Goal: Information Seeking & Learning: Learn about a topic

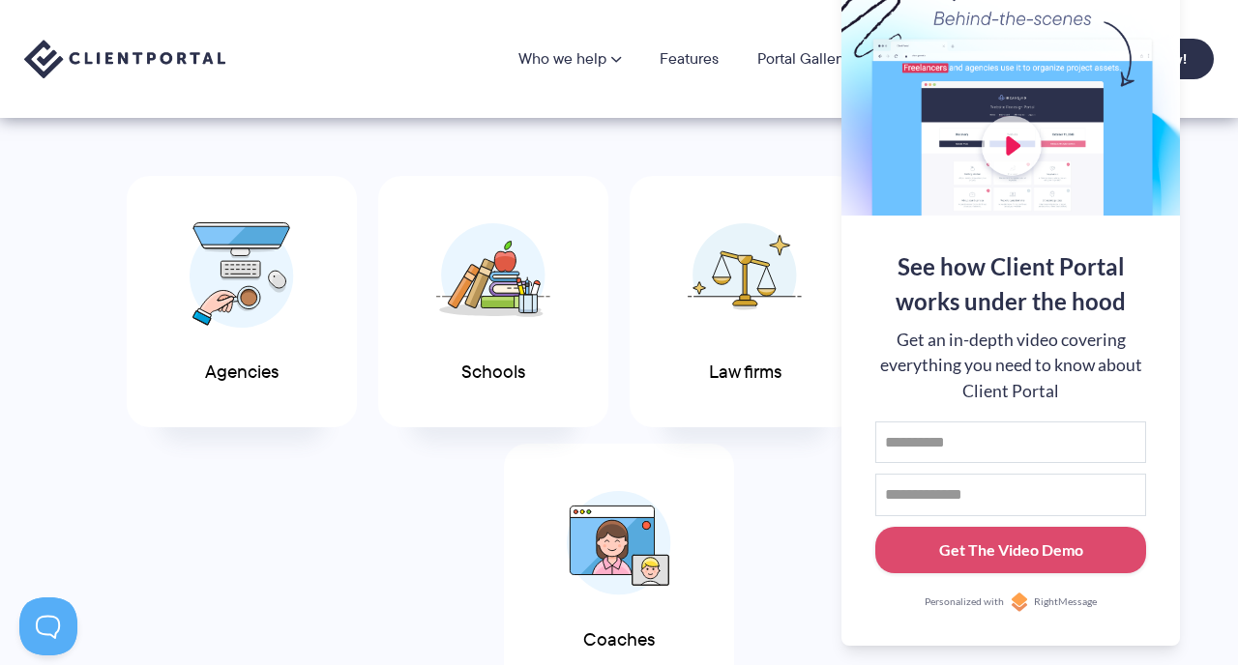
scroll to position [934, 0]
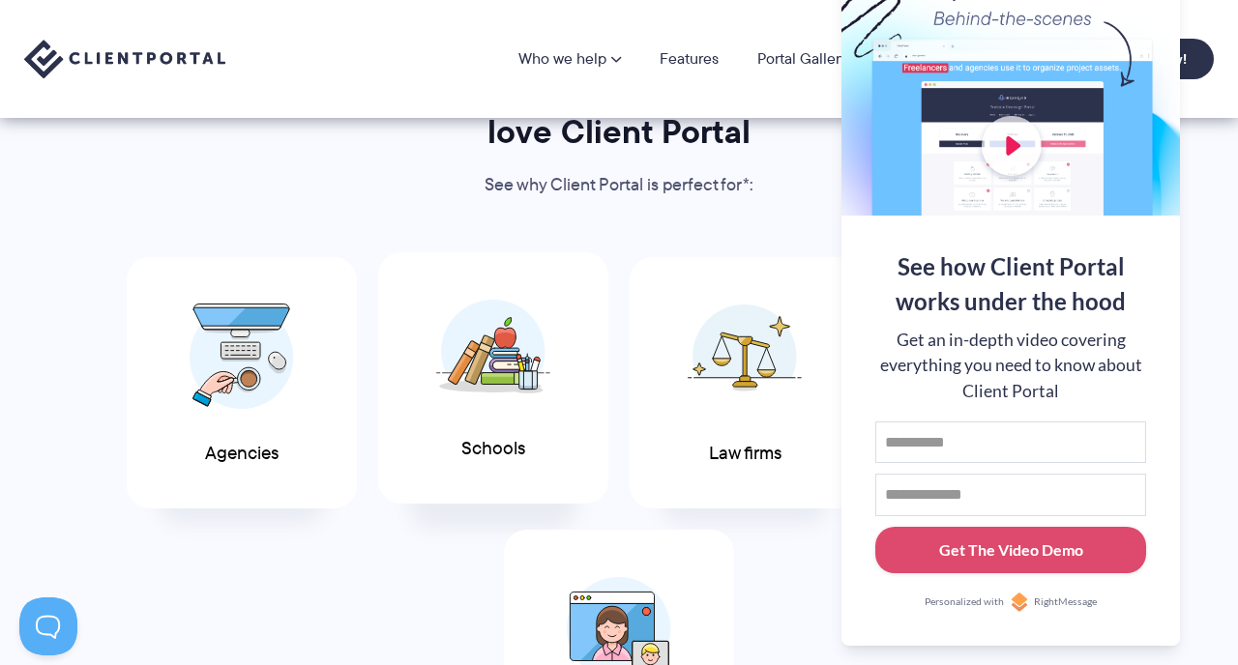
click at [511, 357] on img at bounding box center [493, 351] width 114 height 105
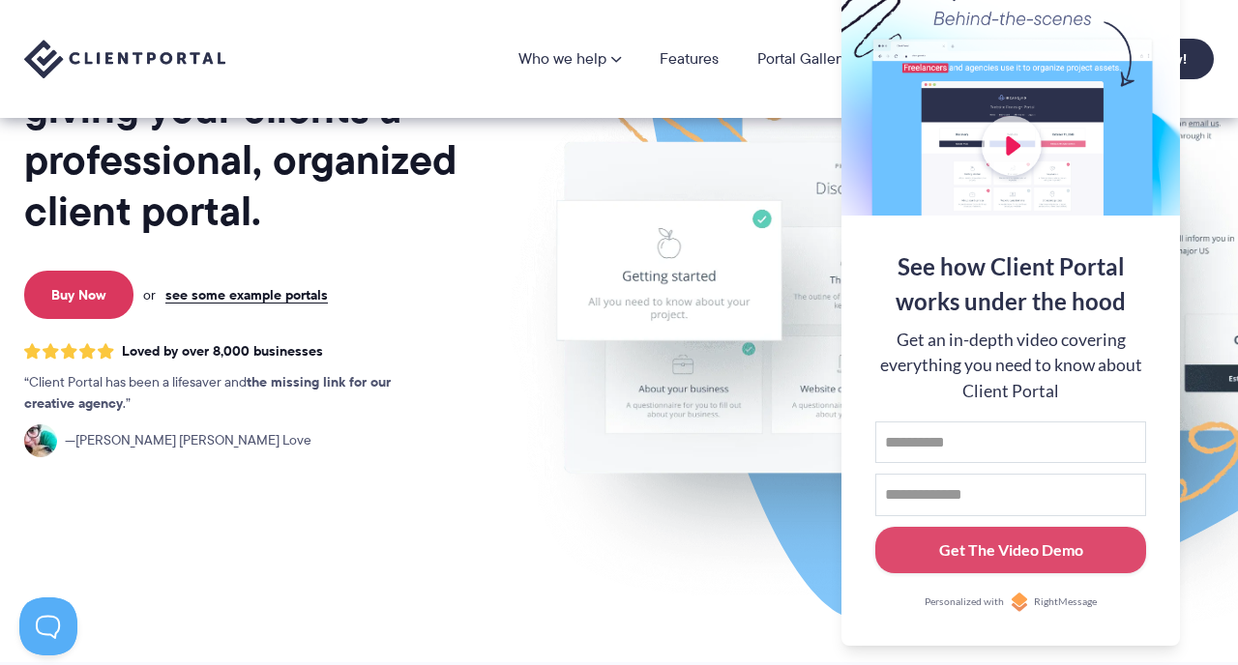
scroll to position [260, 0]
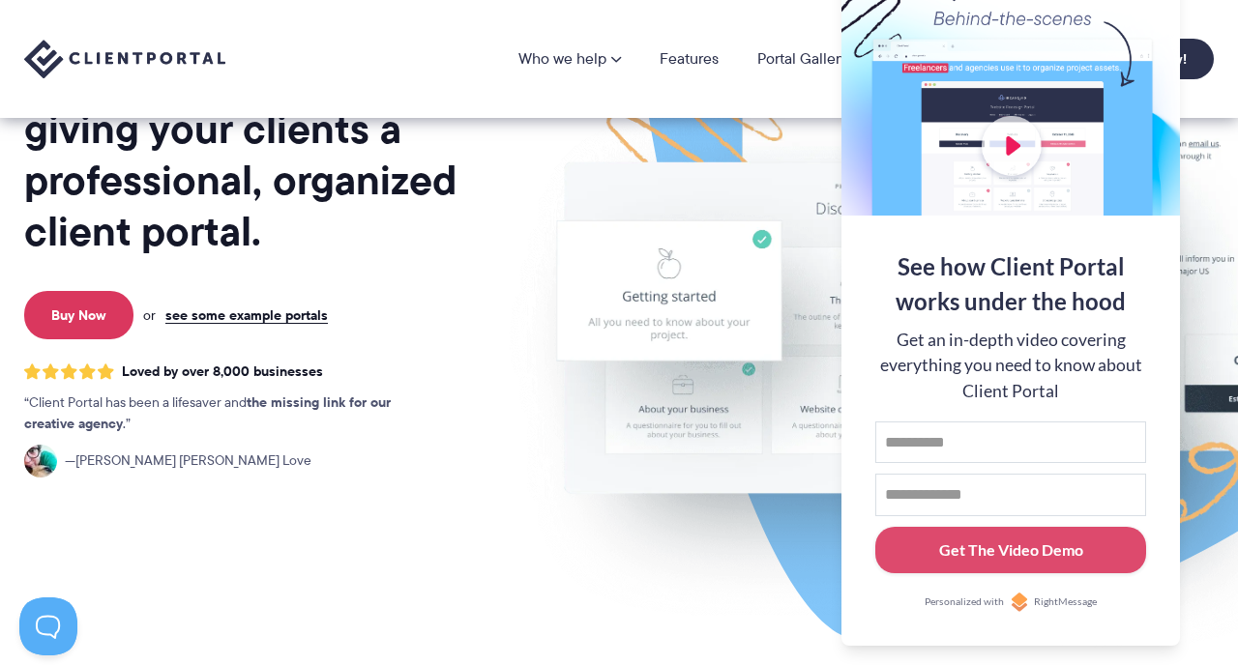
click at [1156, 52] on div at bounding box center [1010, 89] width 338 height 251
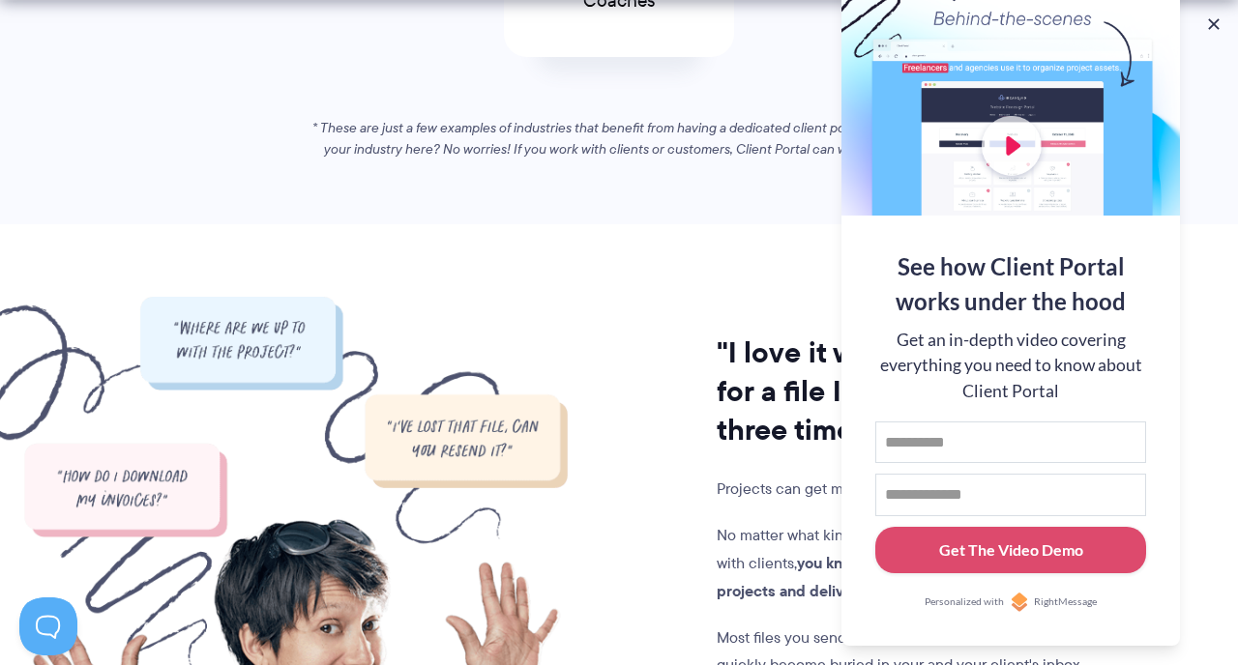
scroll to position [1701, 0]
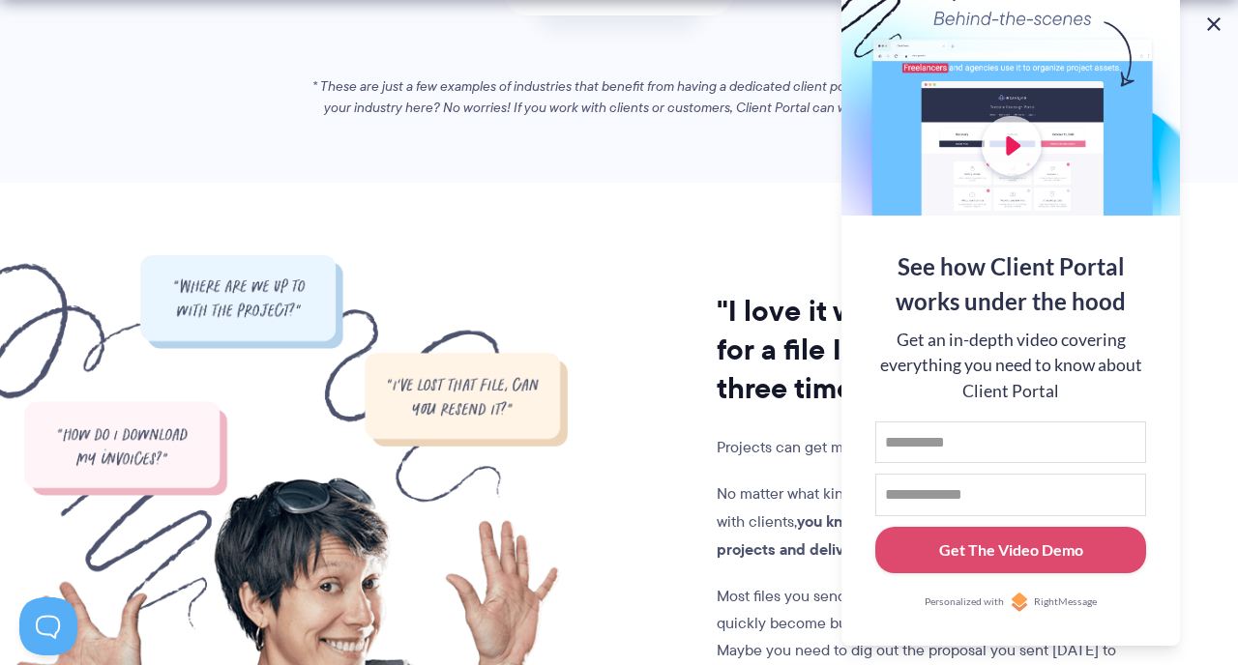
click at [1213, 28] on button at bounding box center [1213, 24] width 23 height 23
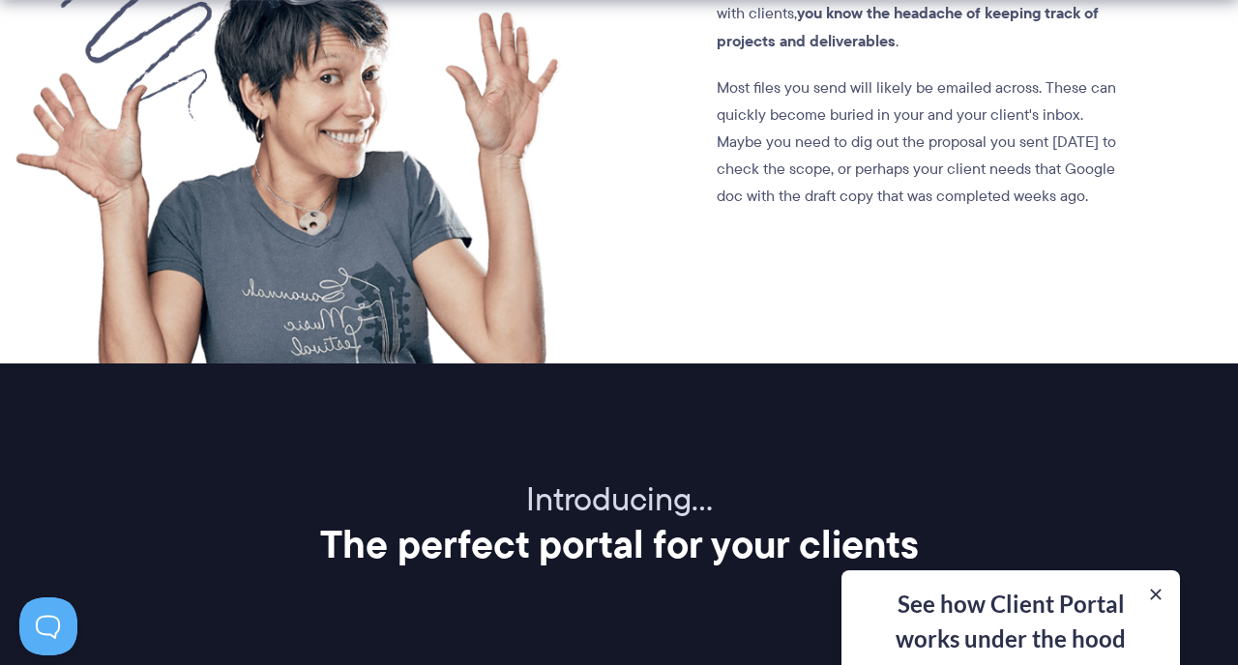
scroll to position [2210, 0]
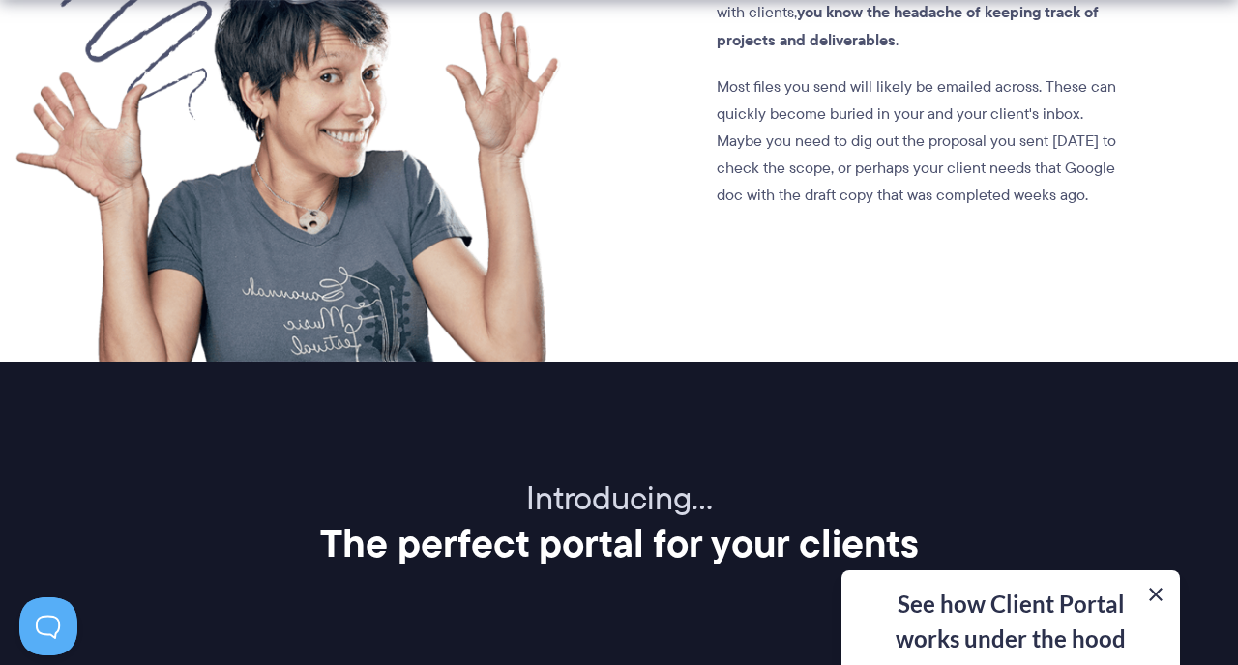
click at [1160, 597] on button at bounding box center [1155, 594] width 23 height 23
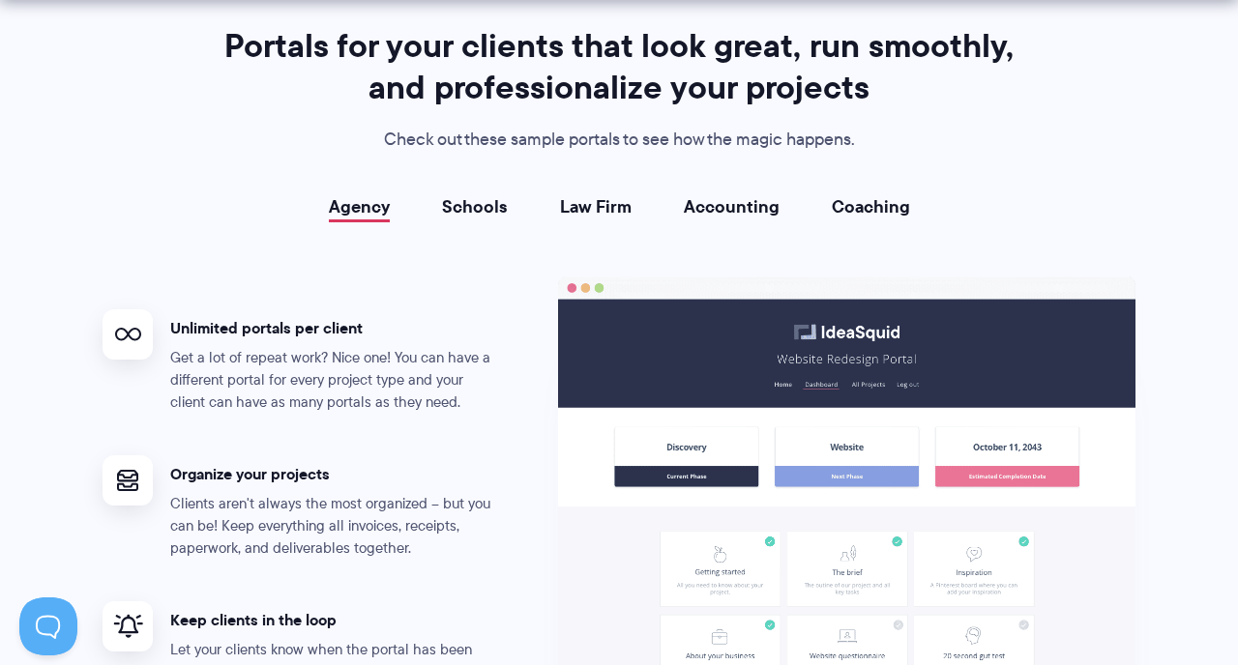
scroll to position [3711, 0]
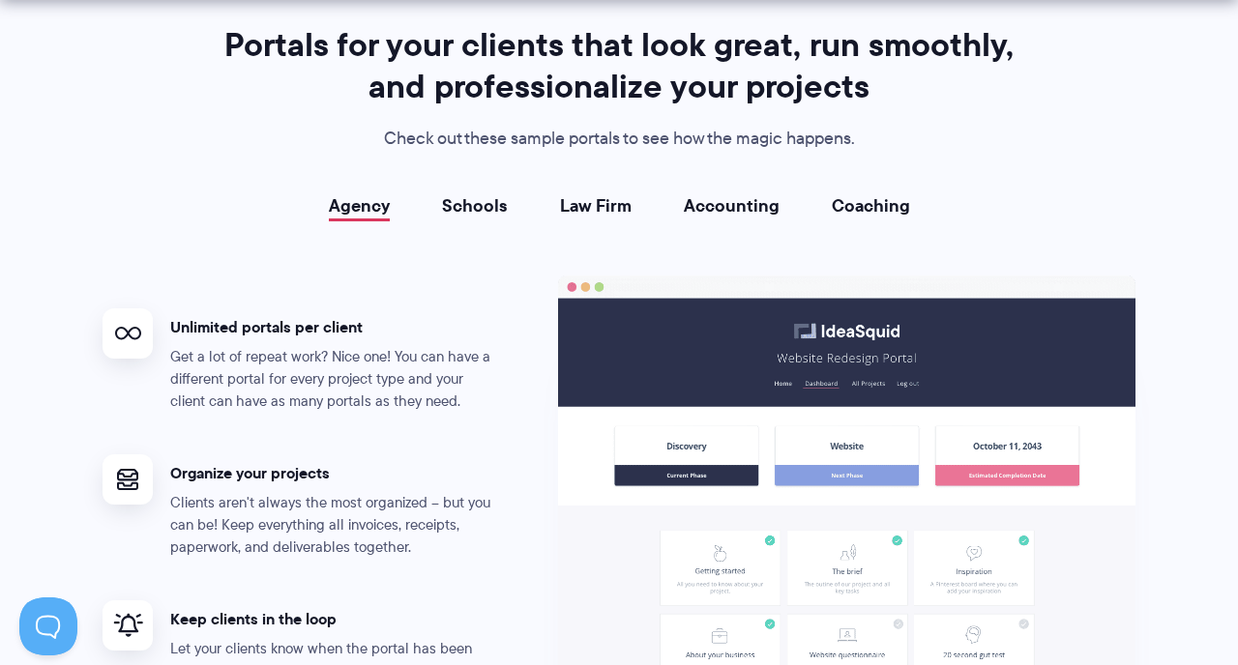
click at [873, 211] on link "Coaching" at bounding box center [871, 205] width 78 height 19
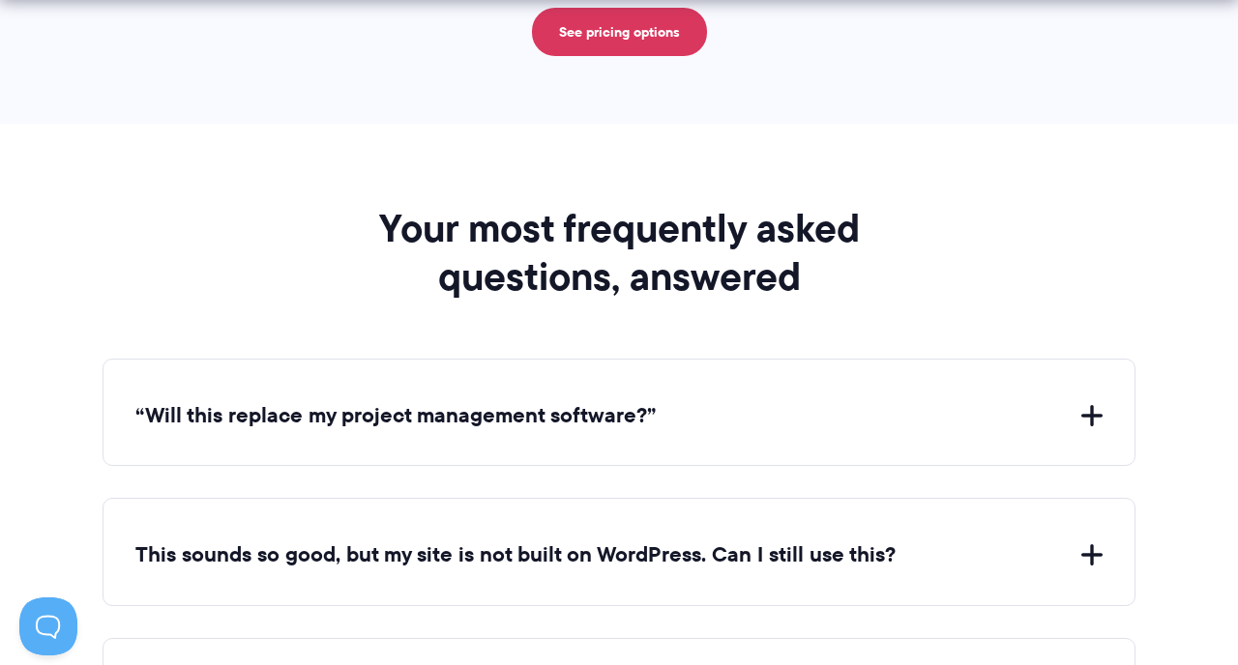
scroll to position [6971, 0]
click at [590, 400] on button "“Will this replace my project management software?”" at bounding box center [618, 415] width 967 height 30
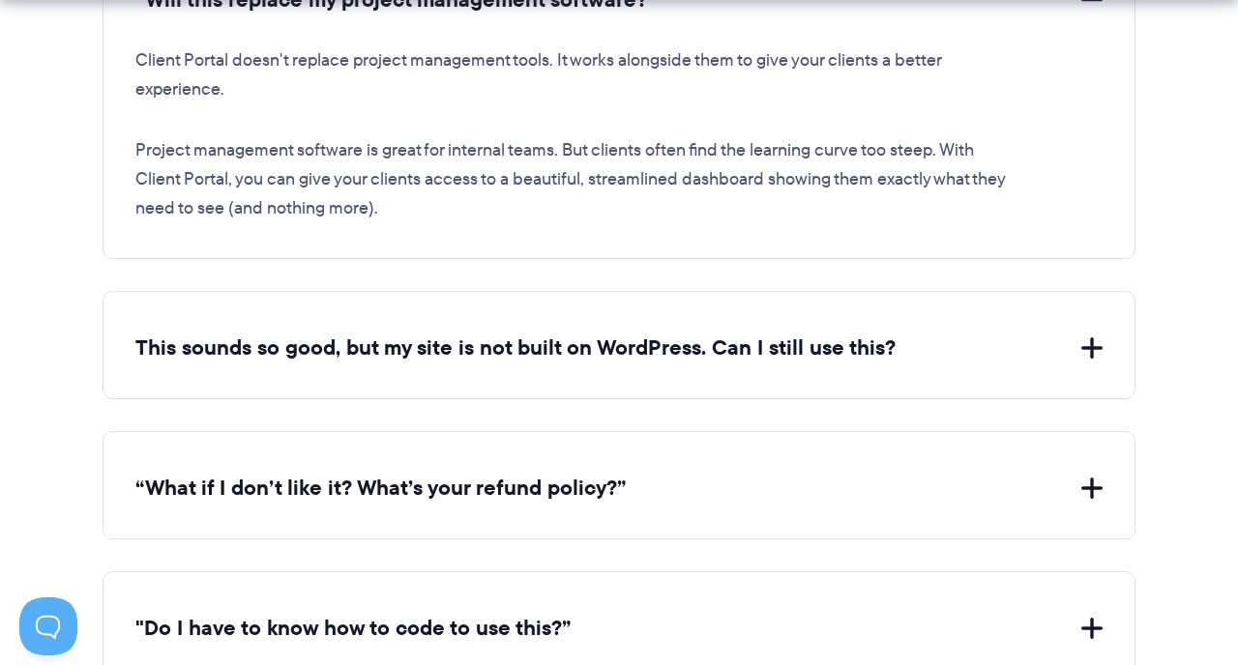
scroll to position [7416, 0]
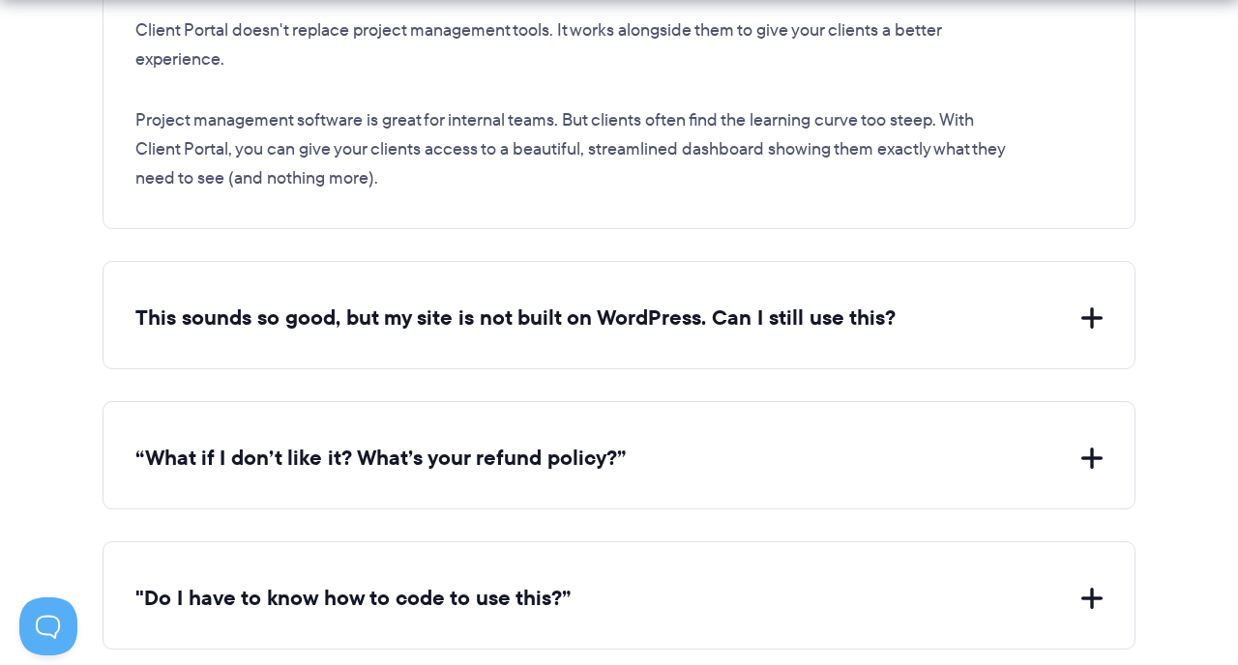
click at [706, 311] on button "This sounds so good, but my site is not built on WordPress. Can I still use thi…" at bounding box center [618, 319] width 967 height 30
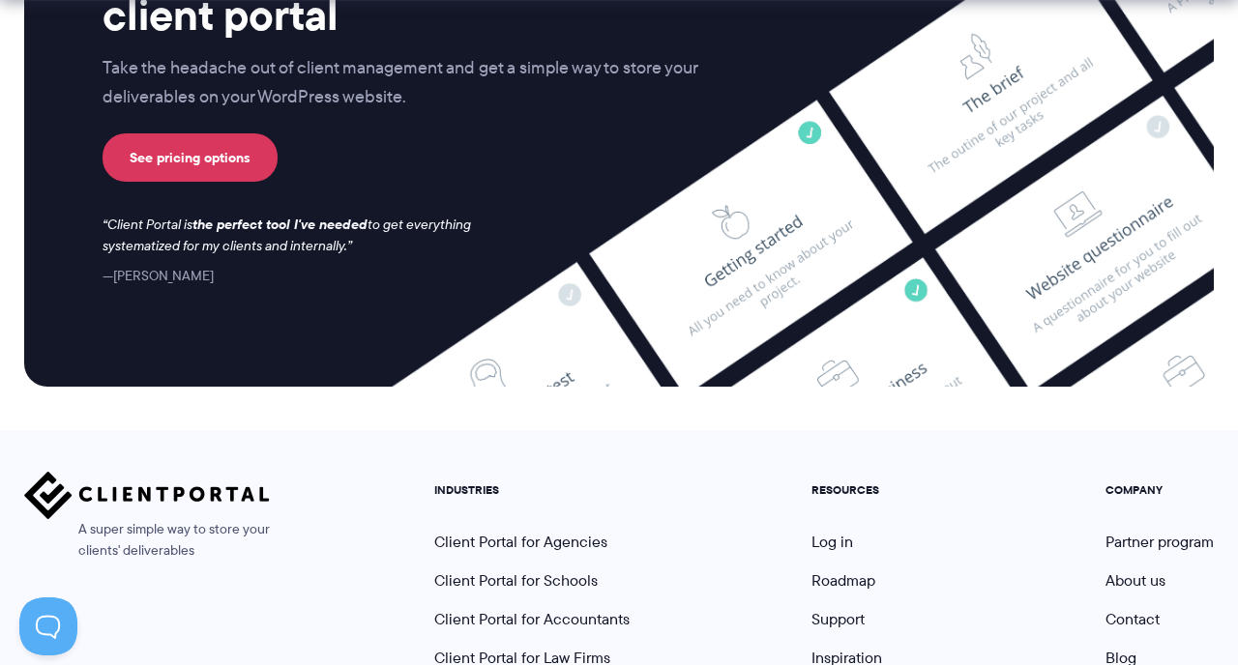
scroll to position [8690, 0]
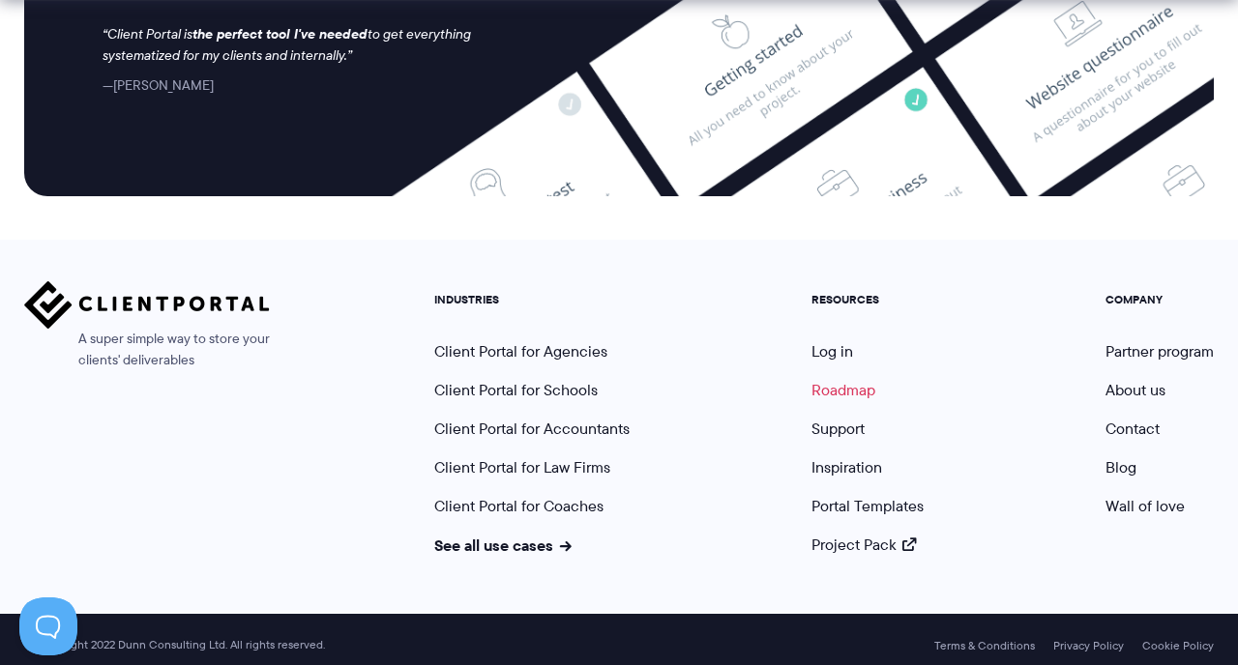
click at [833, 383] on link "Roadmap" at bounding box center [843, 390] width 64 height 22
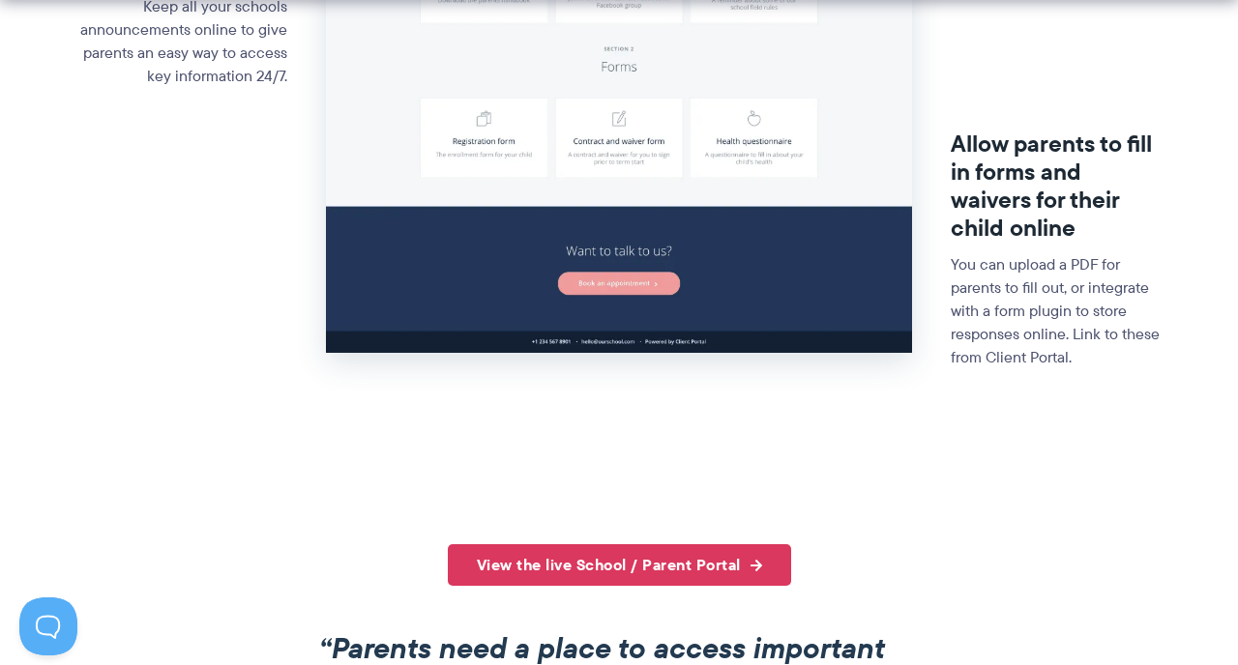
scroll to position [1071, 0]
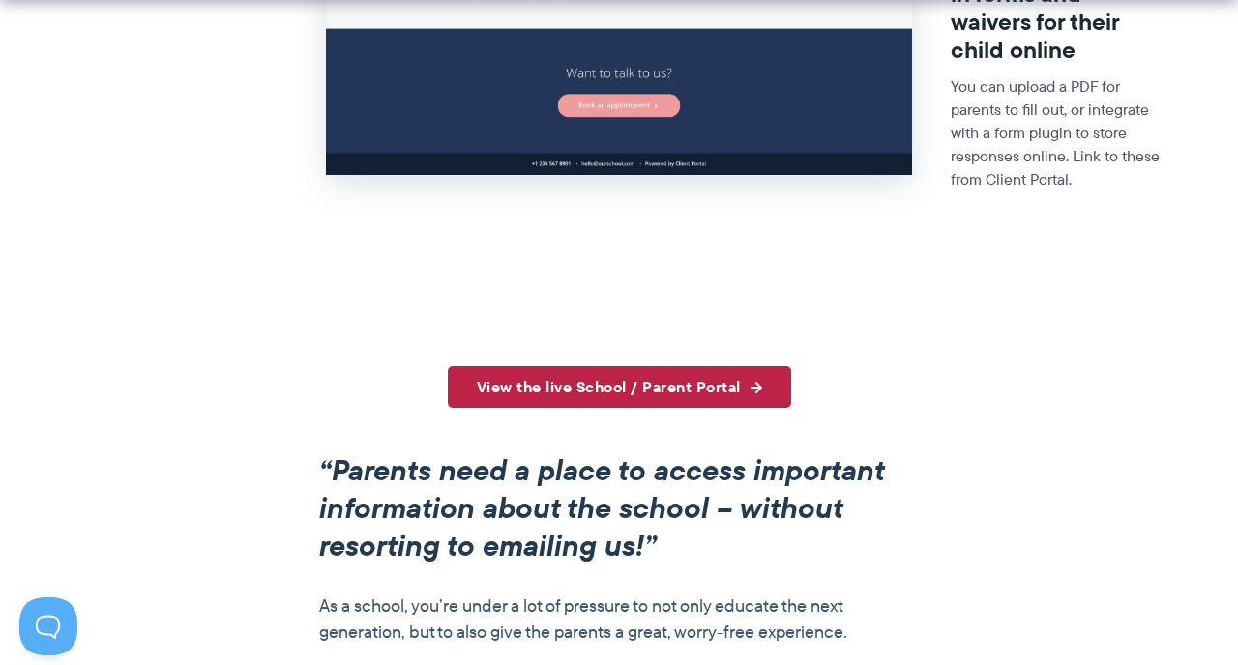
click at [624, 391] on link "View the live School / Parent Portal" at bounding box center [619, 387] width 343 height 42
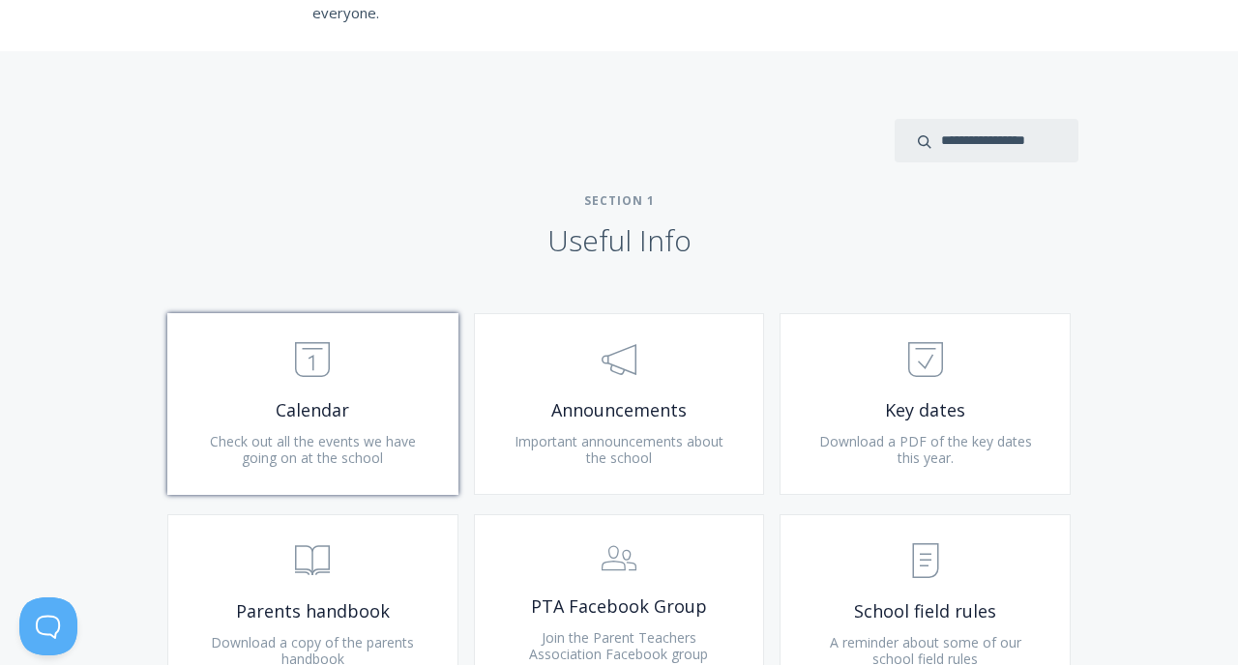
scroll to position [634, 0]
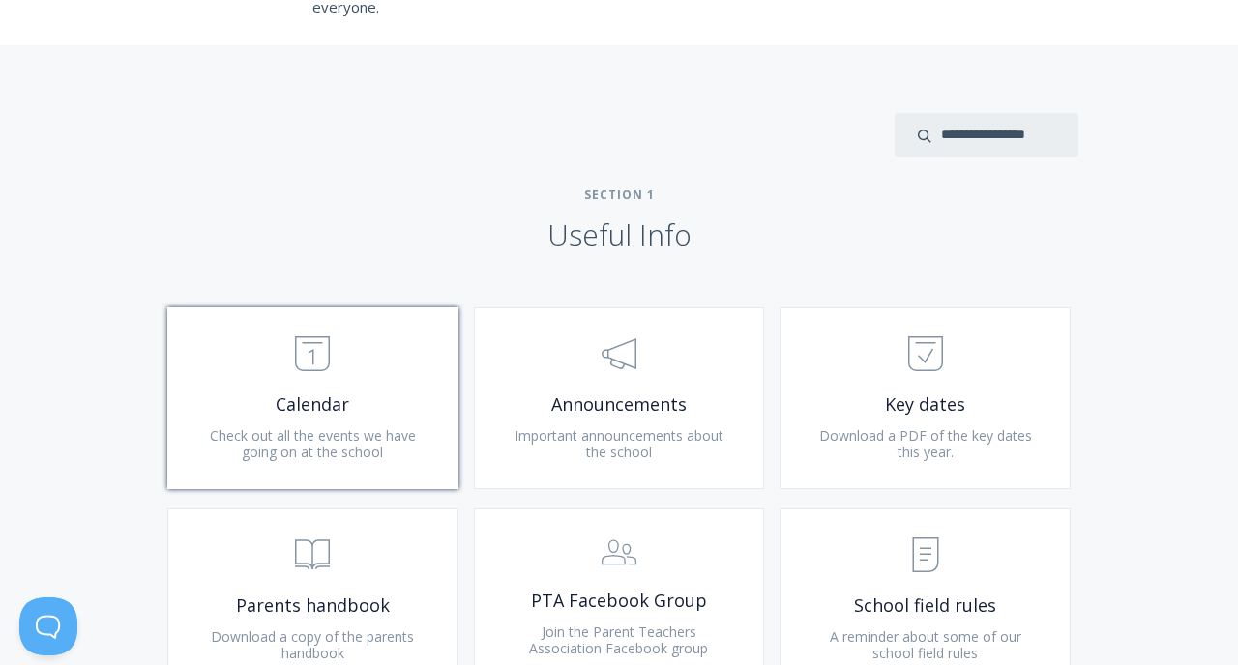
click at [337, 395] on span "Calendar" at bounding box center [312, 405] width 231 height 22
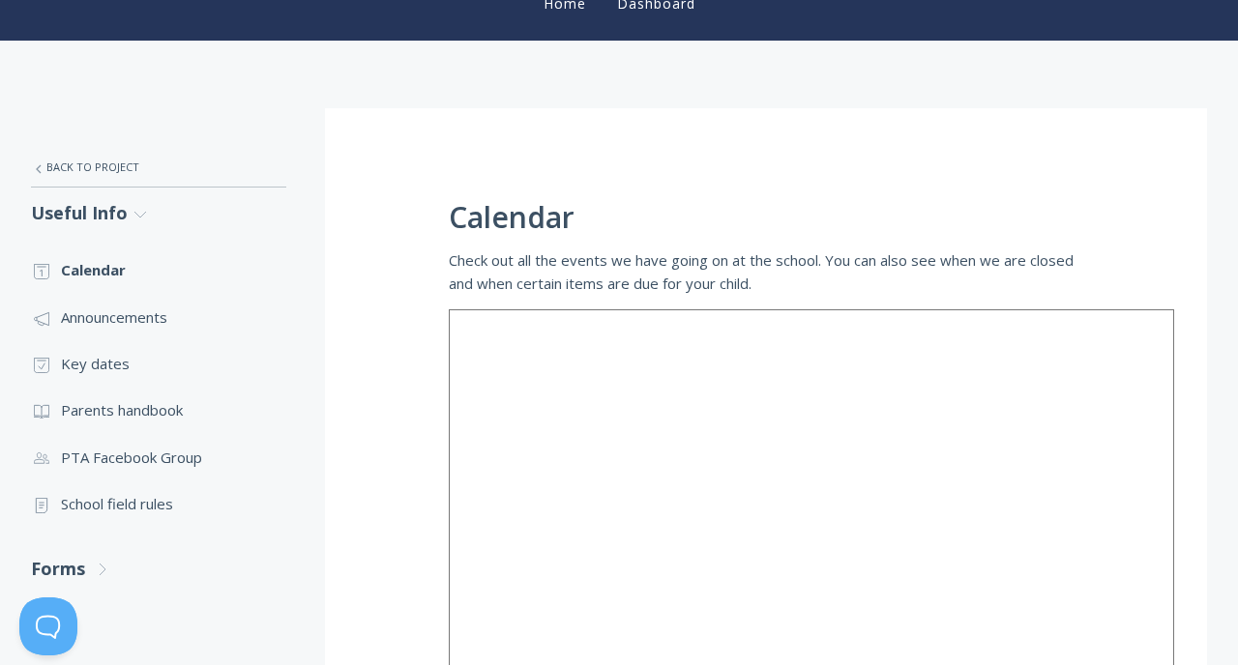
scroll to position [314, 0]
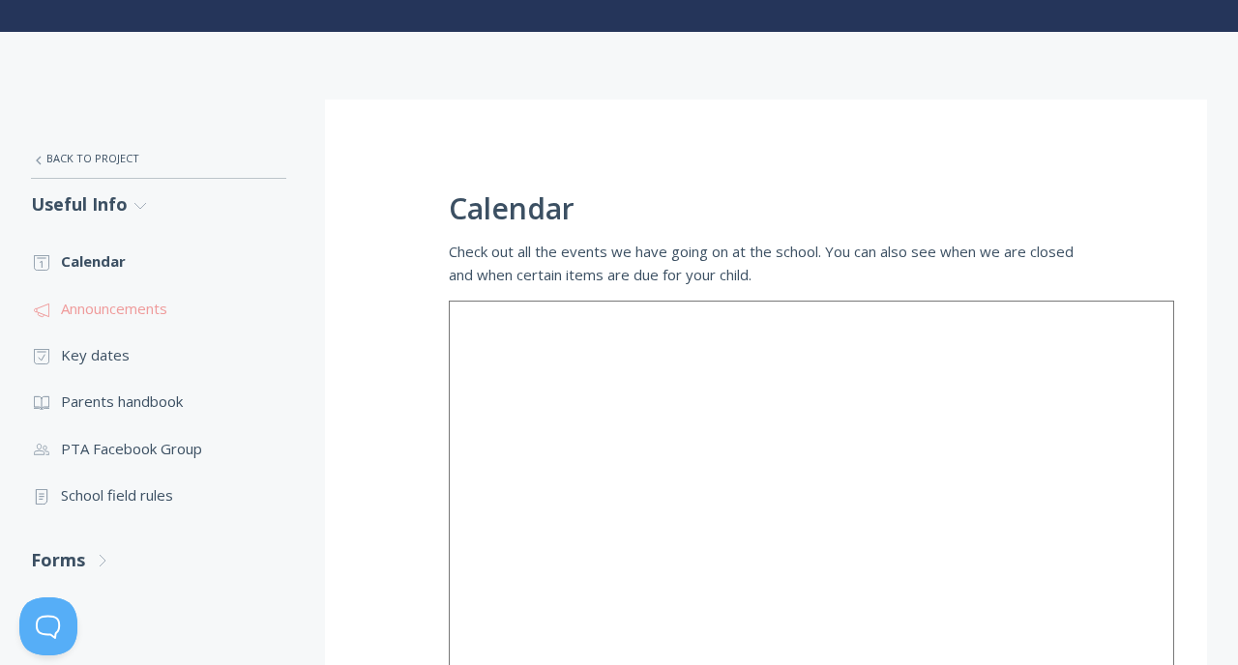
click at [95, 303] on link ".st0{fill:none;stroke:#000000;stroke-width:2;stroke-miterlimit:10;} 3. Communic…" at bounding box center [158, 308] width 255 height 46
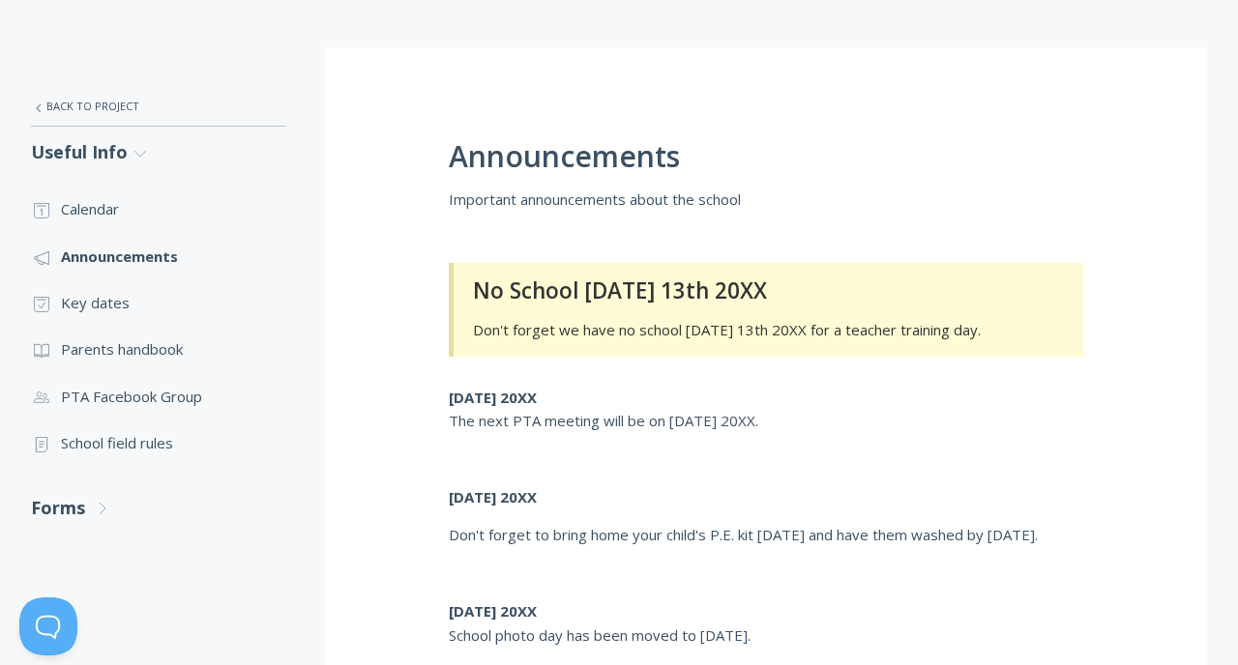
scroll to position [291, 0]
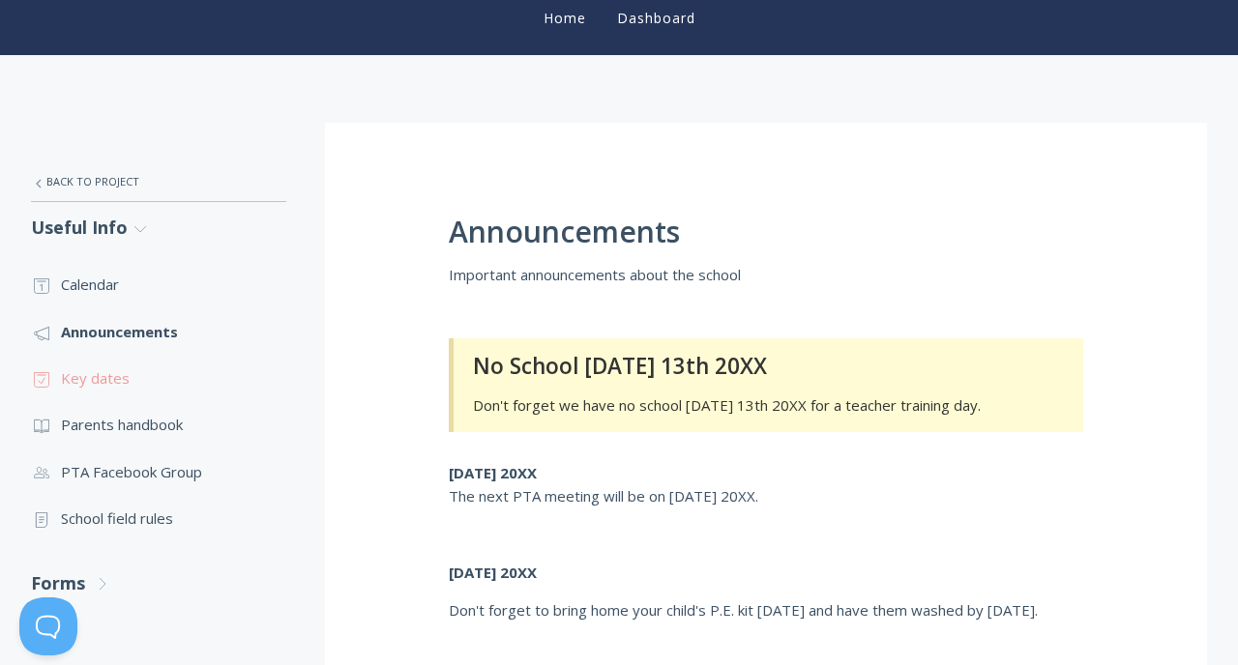
click at [105, 374] on link ".st0{fill:none;stroke:#000000;stroke-width:2;stroke-miterlimit:10;} Untitled-18…" at bounding box center [158, 378] width 255 height 46
click at [99, 433] on link ".st0{fill:none;stroke:#000000;stroke-width:2;stroke-miterlimit:10;} Untitled-13…" at bounding box center [158, 424] width 255 height 46
click at [155, 527] on link ".st0{fill:none;stroke:#000000;stroke-width:2;stroke-miterlimit:10;} Untitled-15…" at bounding box center [158, 518] width 255 height 46
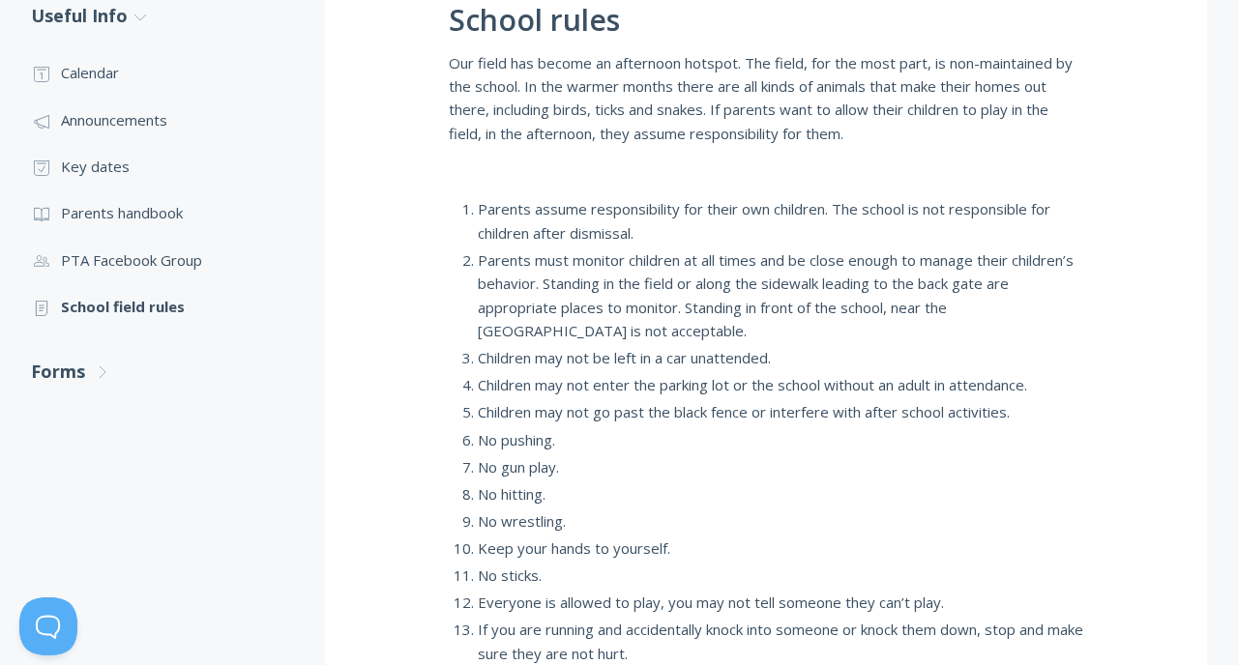
scroll to position [486, 0]
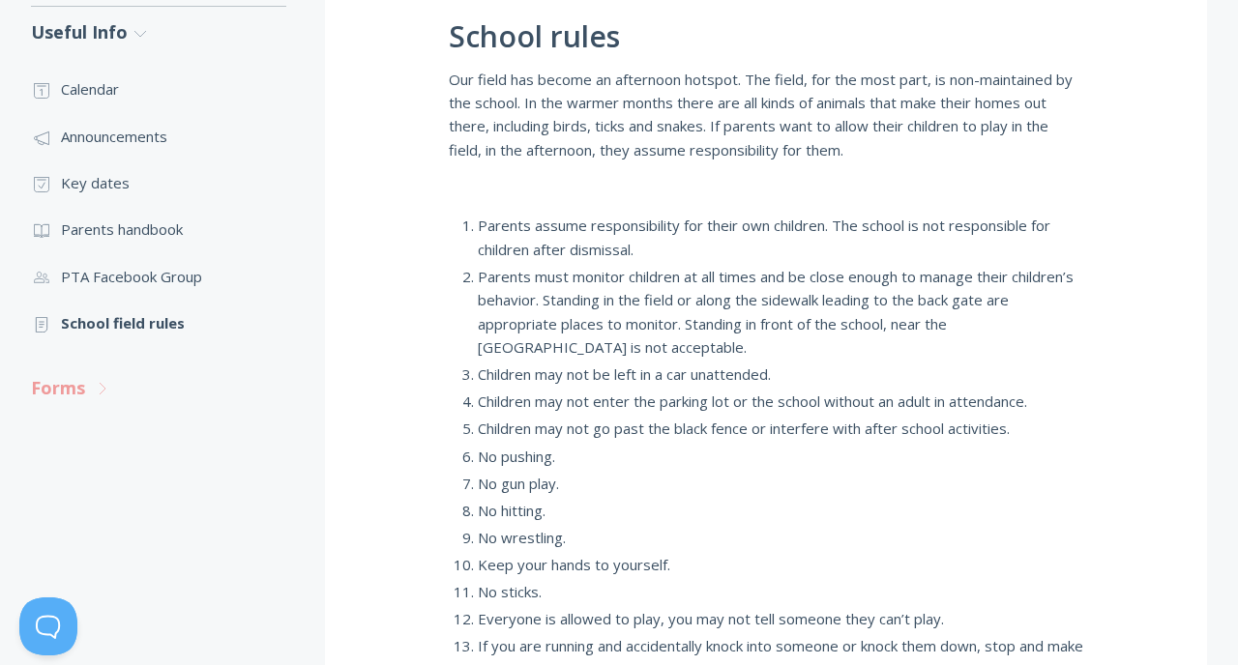
click at [66, 393] on link "Forms .st0{fill:none;stroke:#000000;stroke-width:2;stroke-miterlimit:10;} Untit…" at bounding box center [158, 388] width 255 height 51
click at [110, 440] on link ".st0{fill:none;stroke:#000000;stroke-width:2;stroke-miterlimit:10;} Untitled-16…" at bounding box center [158, 445] width 255 height 46
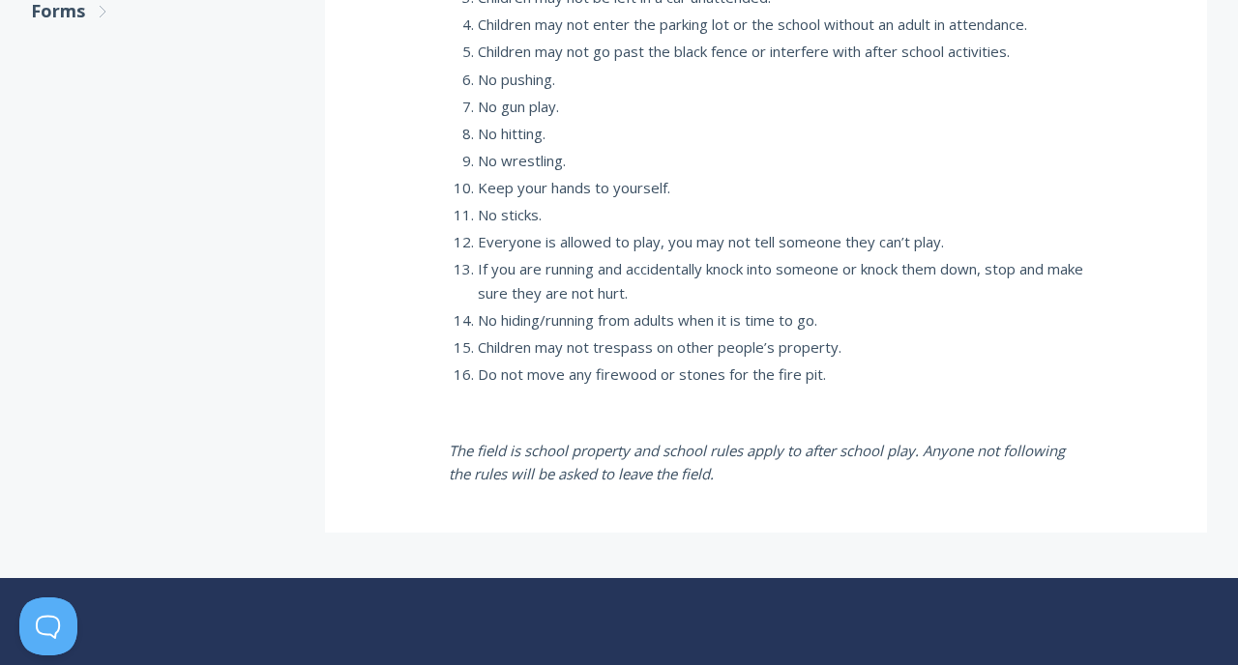
scroll to position [1108, 0]
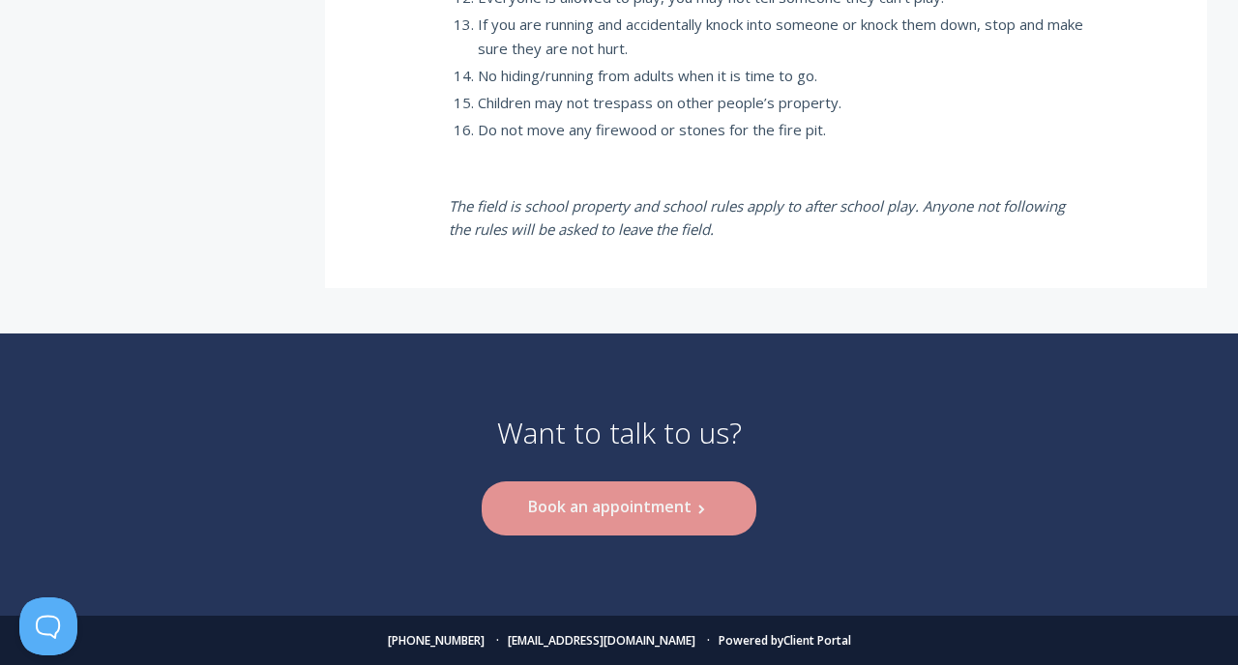
click at [546, 512] on link "Book an appointment .st0{fill:none;stroke:#000000;stroke-width:2;stroke-miterli…" at bounding box center [619, 508] width 274 height 53
